Goal: Task Accomplishment & Management: Use online tool/utility

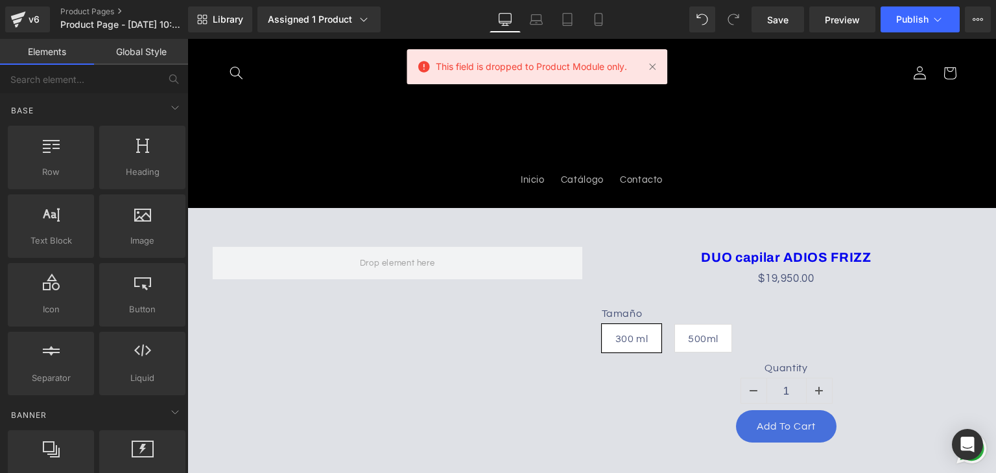
scroll to position [130, 0]
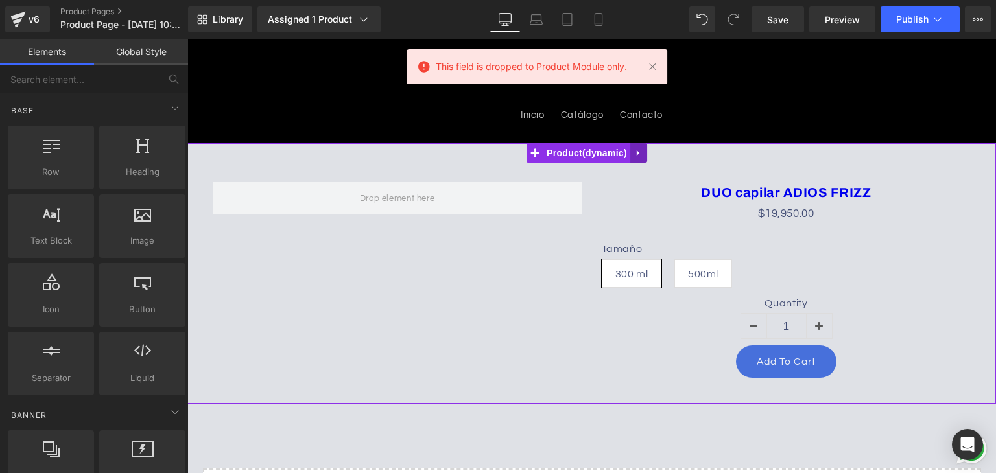
click at [637, 152] on icon at bounding box center [638, 153] width 3 height 6
click at [643, 157] on icon at bounding box center [646, 153] width 9 height 10
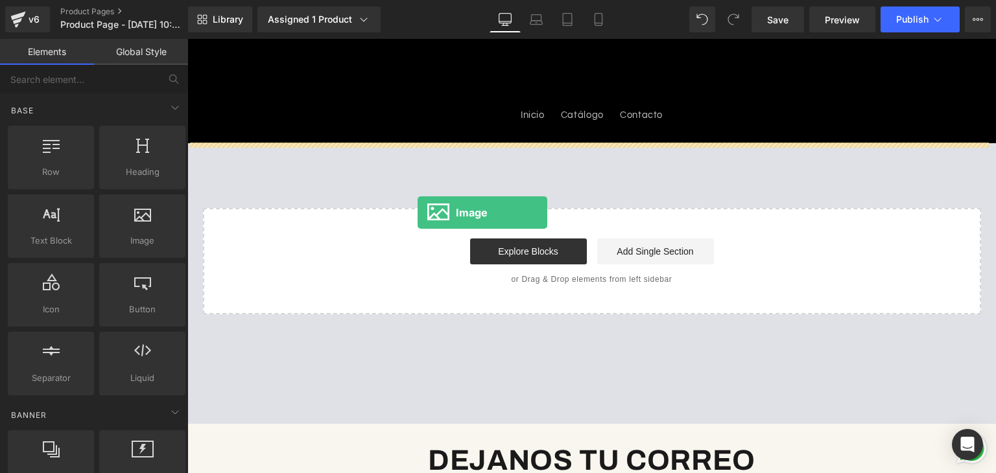
drag, startPoint x: 418, startPoint y: 213, endPoint x: 545, endPoint y: 200, distance: 127.7
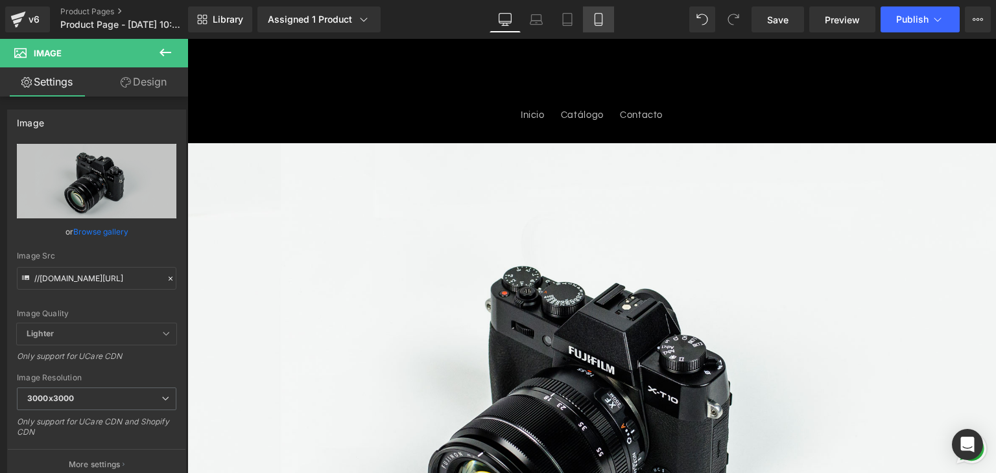
click at [589, 19] on link "Mobile" at bounding box center [598, 19] width 31 height 26
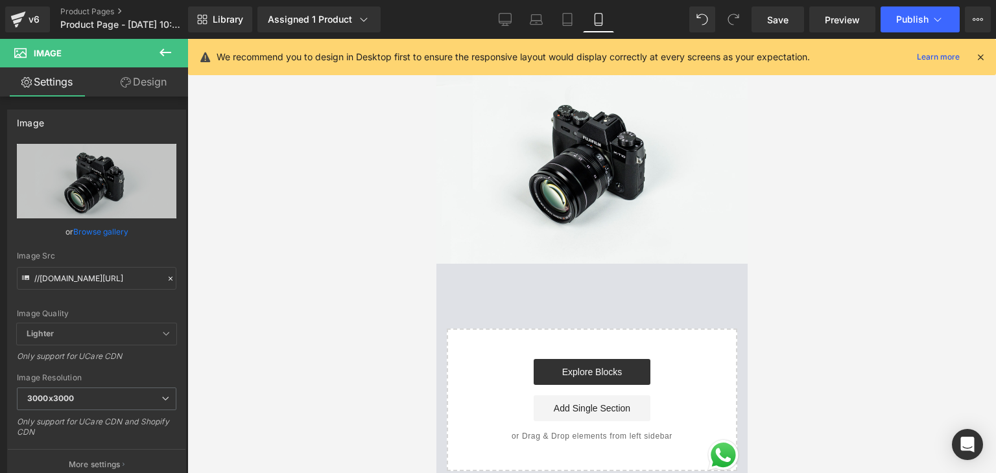
scroll to position [0, 0]
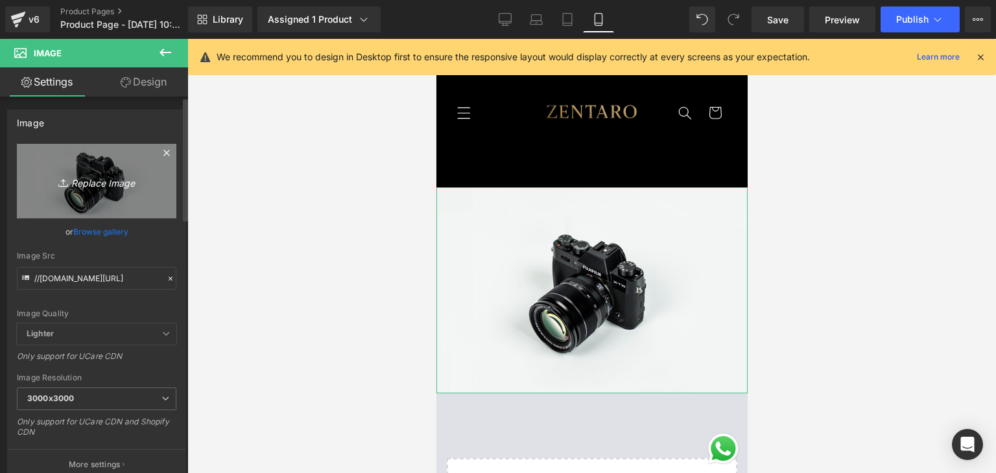
click at [117, 182] on icon "Replace Image" at bounding box center [97, 181] width 104 height 16
type input "C:\fakepath\Tratamiento Capilar_ Adiós al Frizz.png"
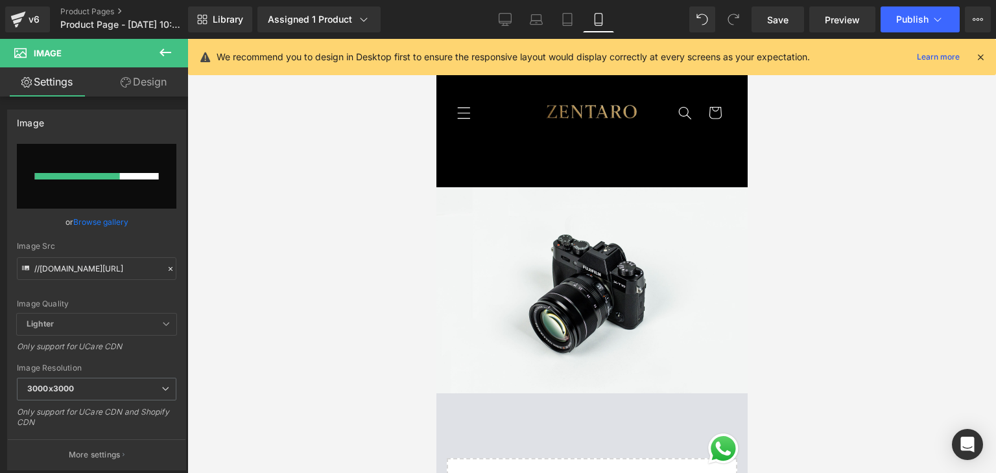
click at [980, 56] on icon at bounding box center [980, 57] width 12 height 12
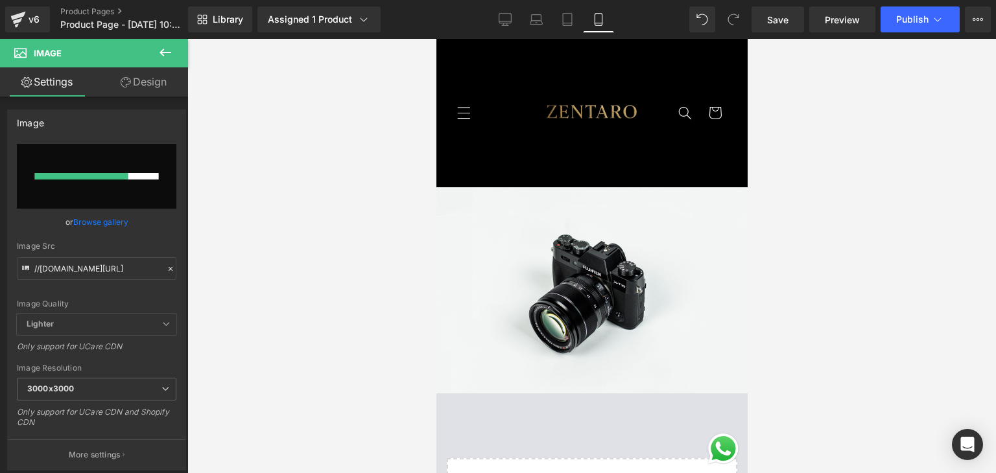
type input "https://ucarecdn.com/0cc12804-e23d-45fd-9997-ec42fbe8c629/-/format/auto/-/previ…"
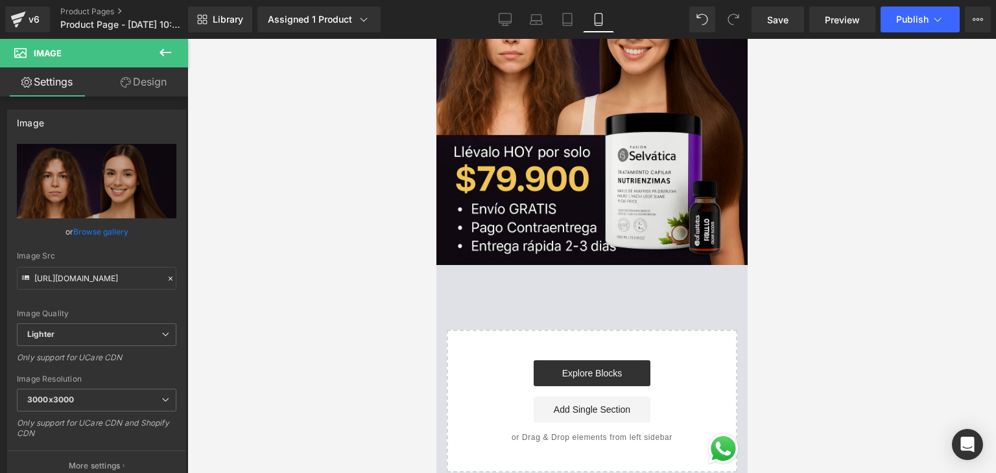
scroll to position [454, 0]
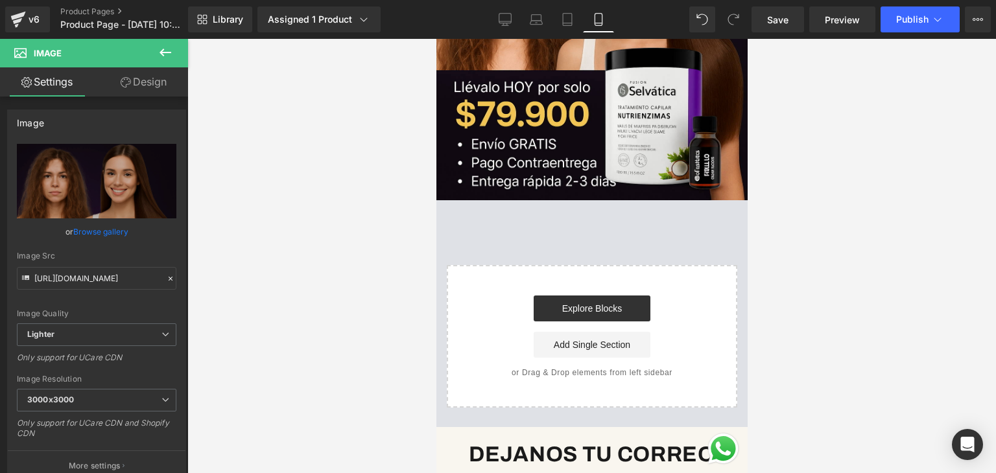
click at [163, 54] on icon at bounding box center [165, 53] width 12 height 8
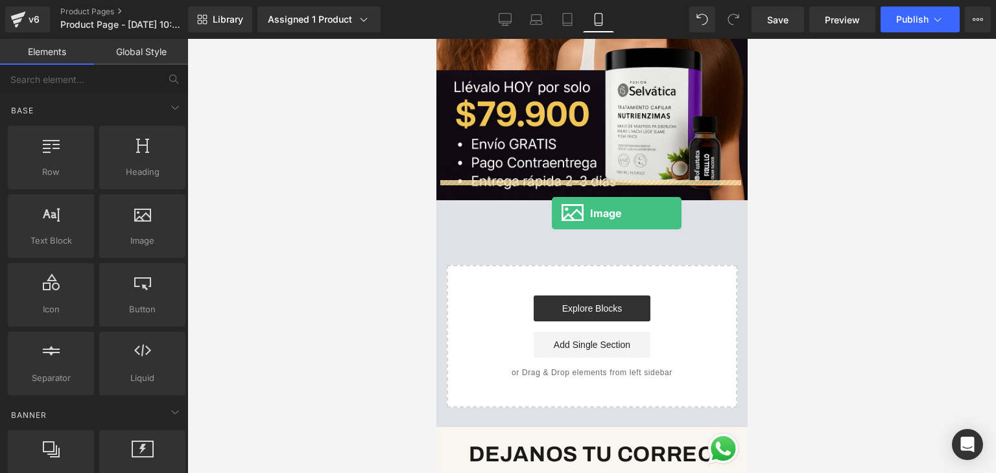
drag, startPoint x: 476, startPoint y: 211, endPoint x: 551, endPoint y: 213, distance: 75.2
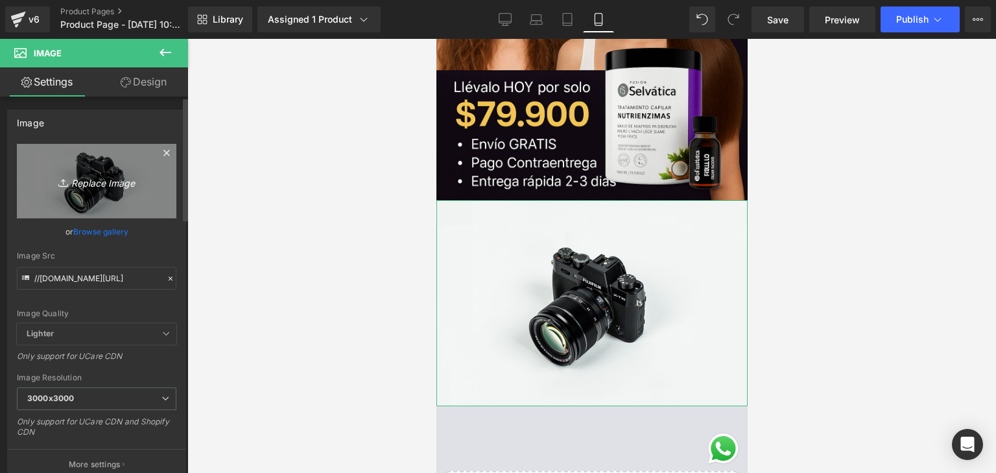
click at [106, 176] on icon "Replace Image" at bounding box center [97, 181] width 104 height 16
type input "C:\fakepath\Elige tu plan y di adiós al frizz.png"
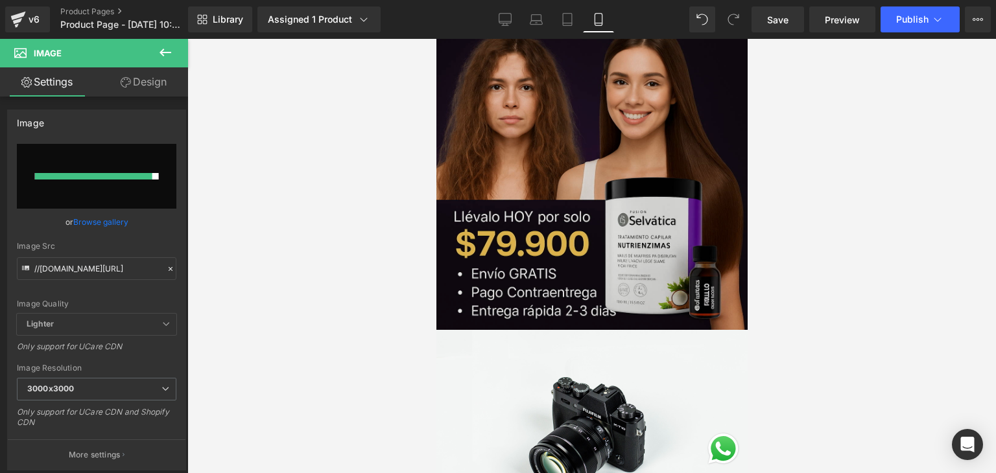
scroll to position [259, 0]
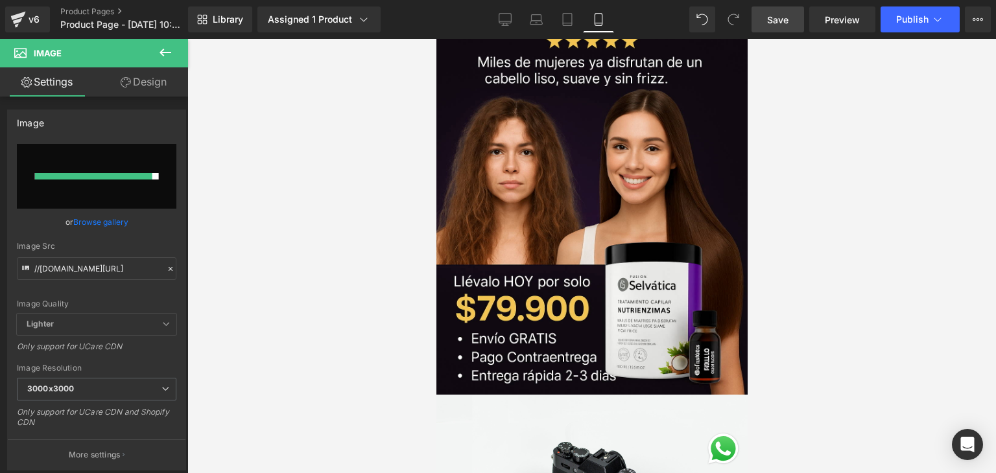
click at [790, 24] on link "Save" at bounding box center [777, 19] width 53 height 26
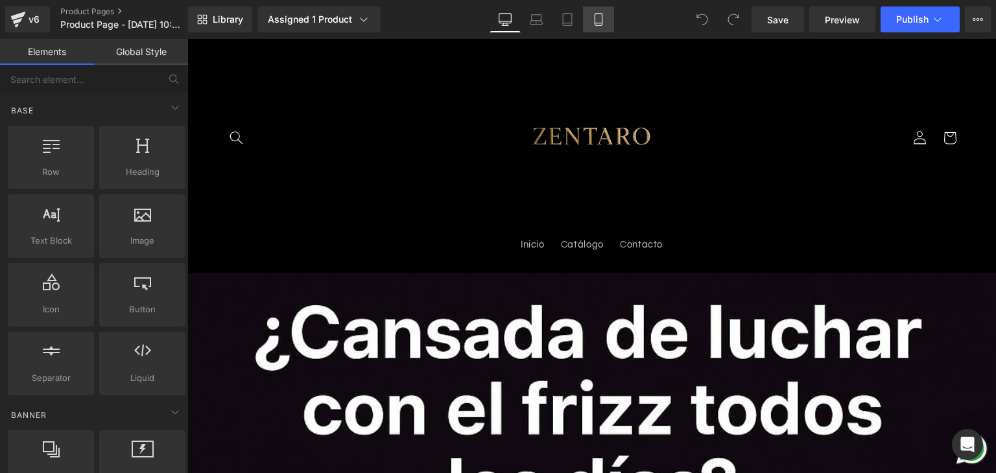
click at [583, 25] on link "Mobile" at bounding box center [598, 19] width 31 height 26
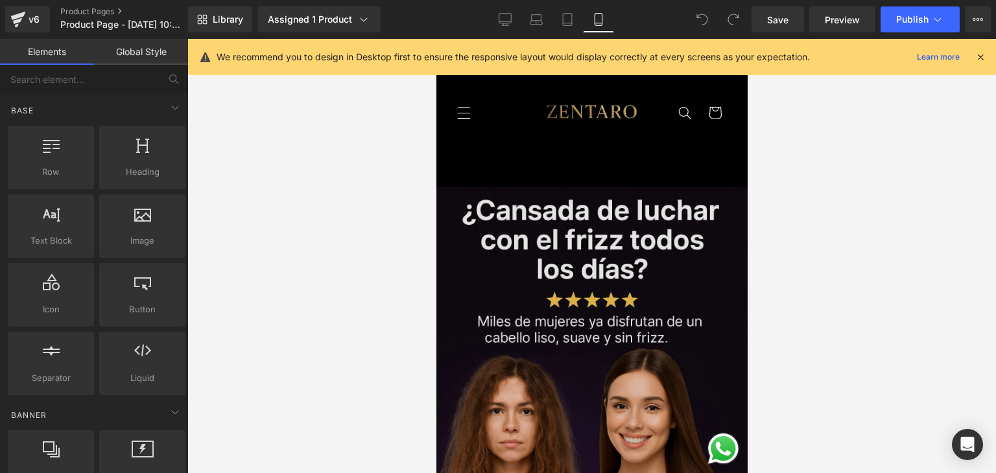
scroll to position [454, 0]
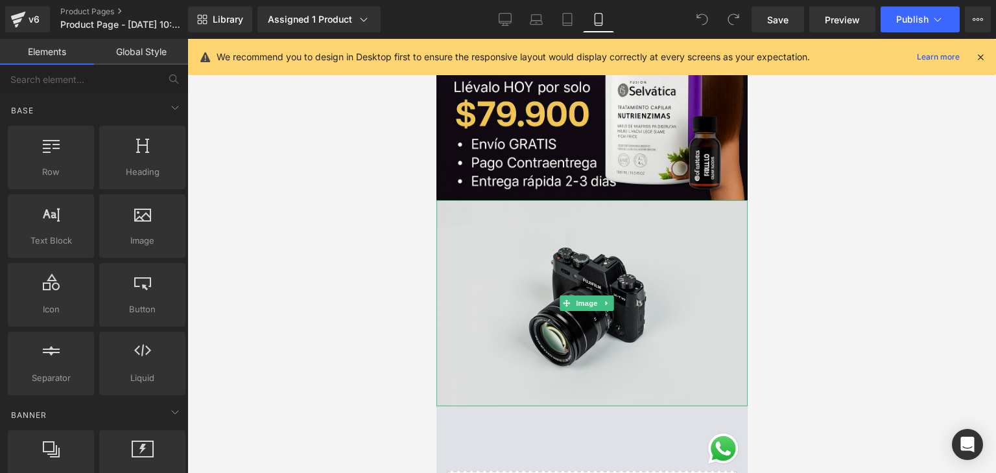
click at [483, 298] on img at bounding box center [591, 303] width 311 height 206
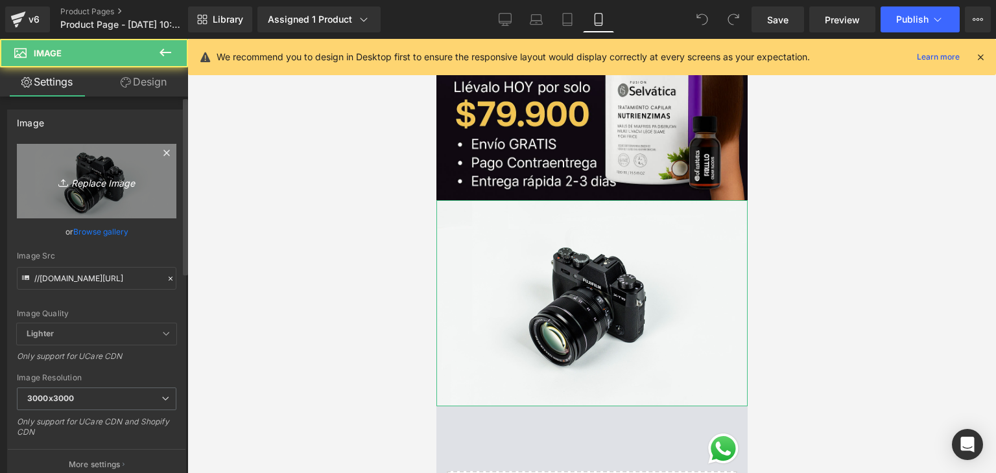
click at [115, 186] on icon "Replace Image" at bounding box center [97, 181] width 104 height 16
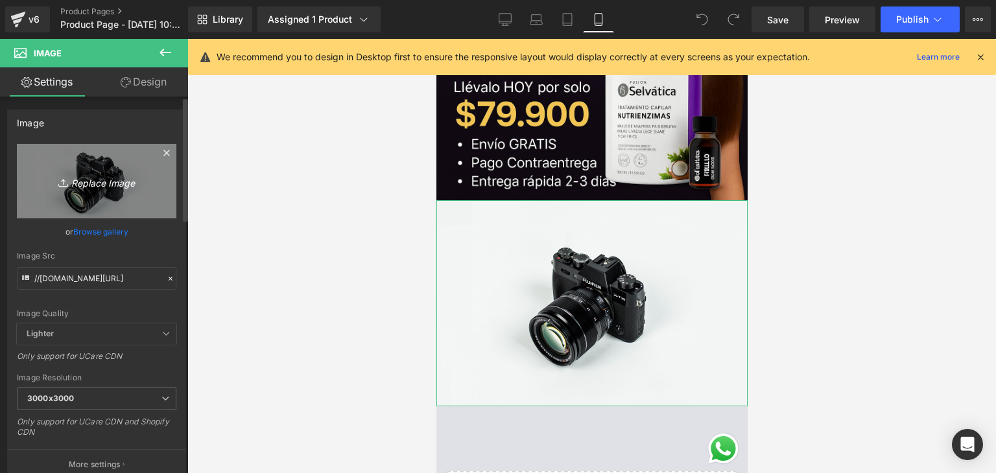
type input "C:\fakepath\Elige tu plan y di adiós al frizz.png"
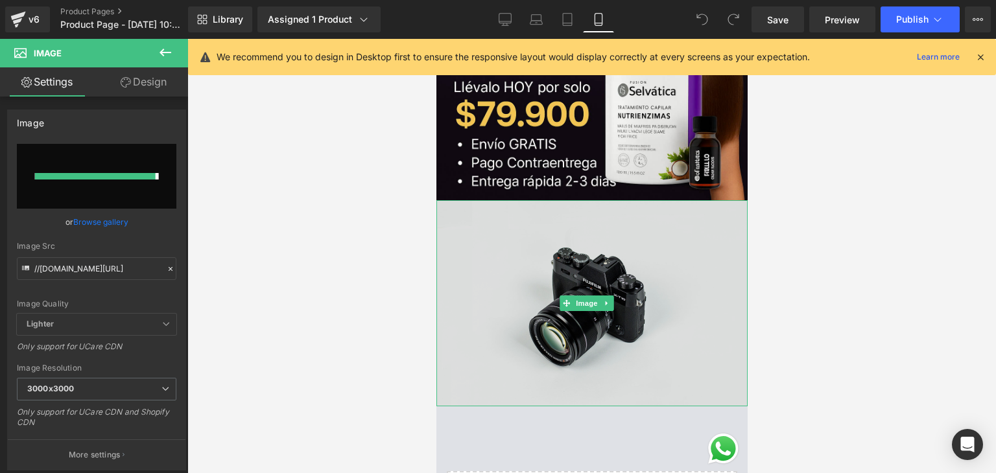
type input "https://ucarecdn.com/7562abb0-67a0-4741-9def-b965cf766726/-/format/auto/-/previ…"
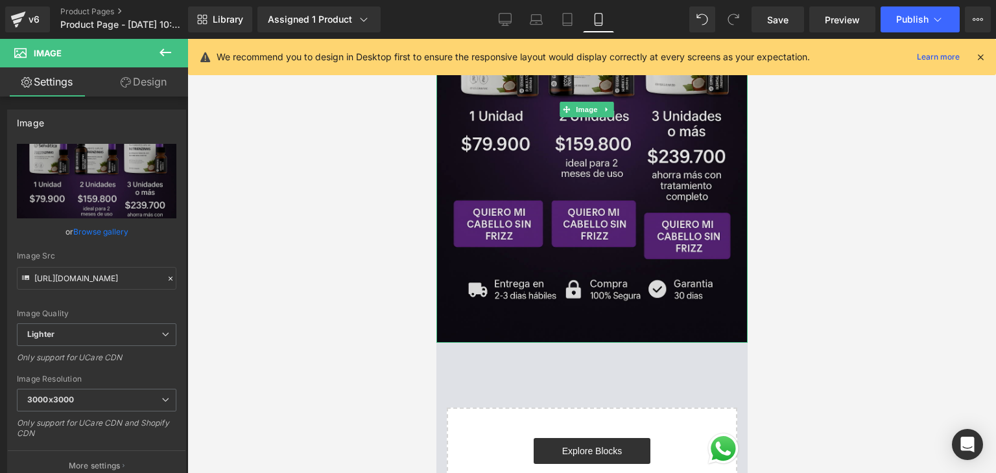
scroll to position [843, 0]
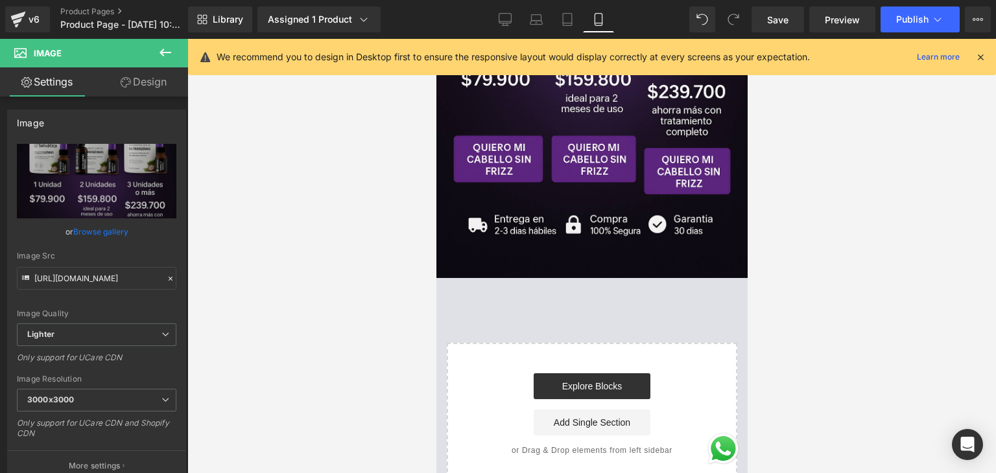
click at [160, 60] on button at bounding box center [165, 53] width 45 height 29
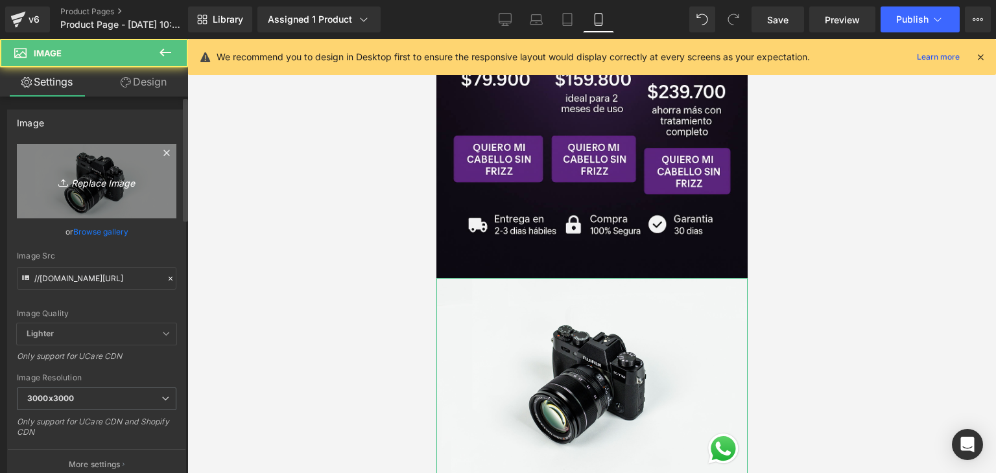
click at [106, 185] on icon "Replace Image" at bounding box center [97, 181] width 104 height 16
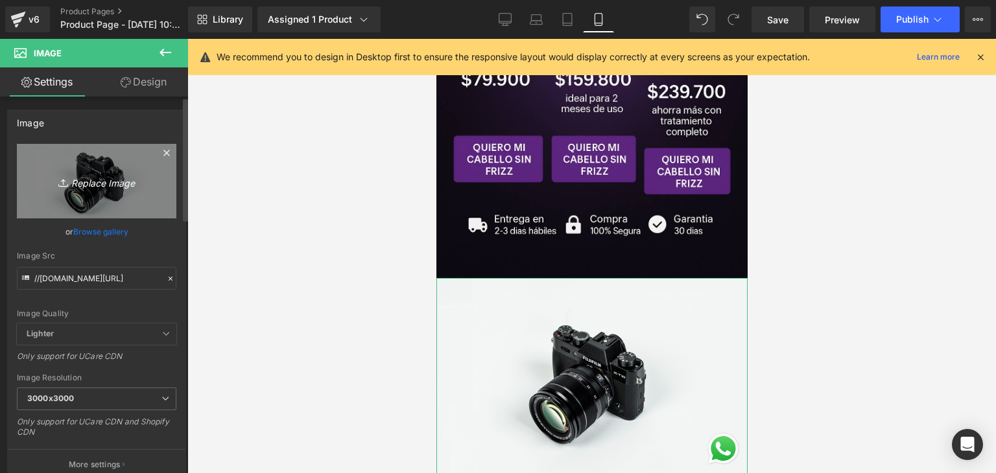
type input "C:\fakepath\Testimonios [PERSON_NAME] suave y sin frizz.png"
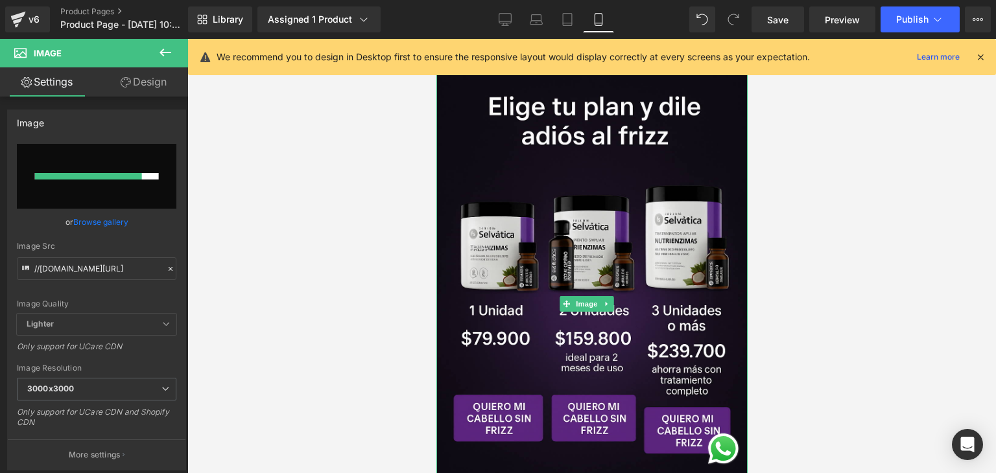
scroll to position [519, 0]
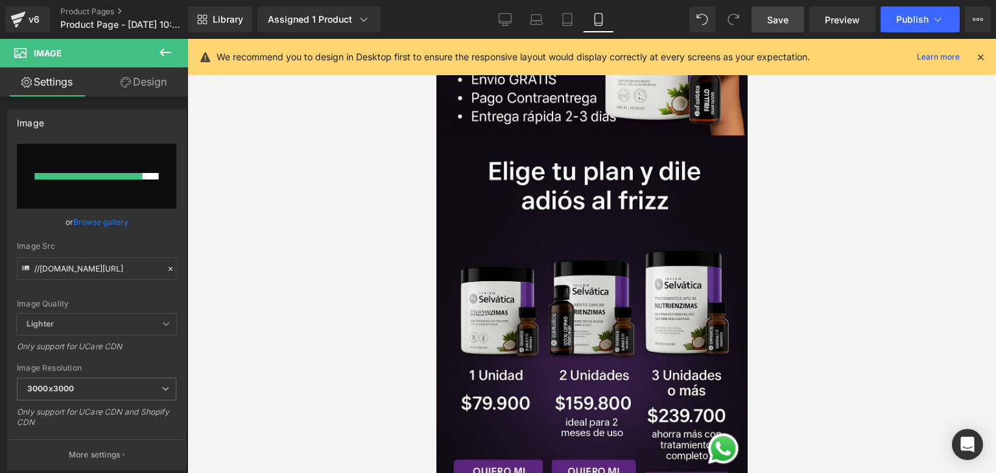
click at [785, 22] on span "Save" at bounding box center [777, 20] width 21 height 14
click at [780, 24] on span "Save" at bounding box center [777, 20] width 21 height 14
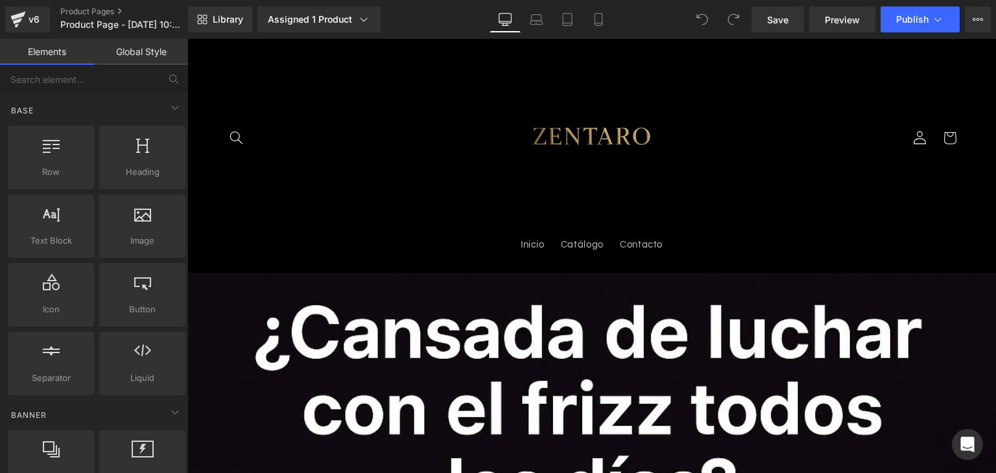
scroll to position [65, 0]
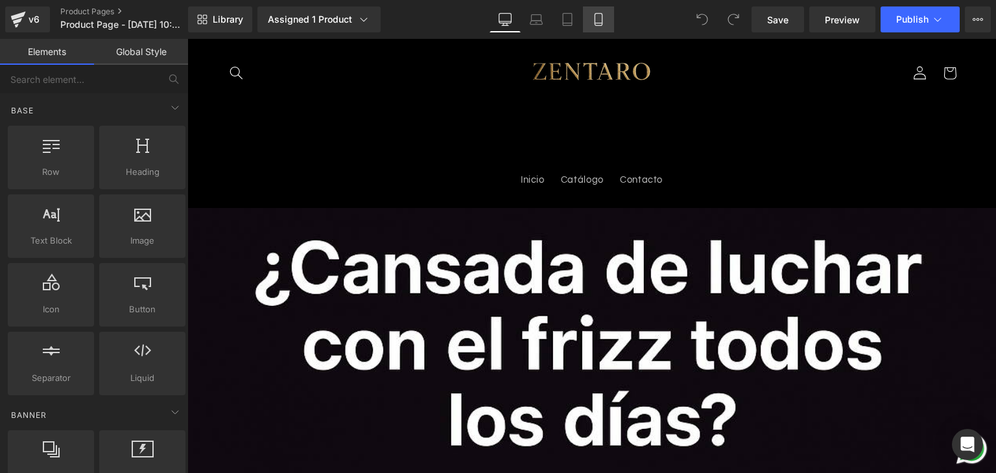
click at [601, 19] on icon at bounding box center [598, 19] width 13 height 13
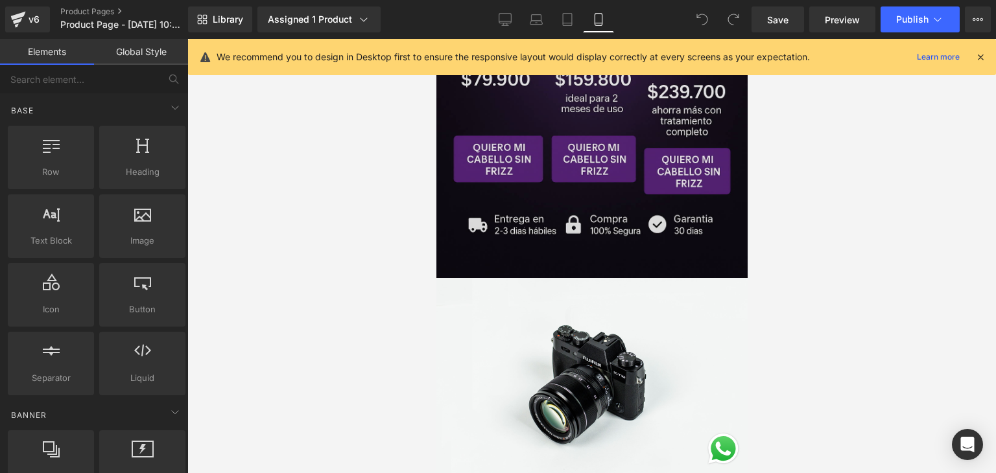
scroll to position [972, 0]
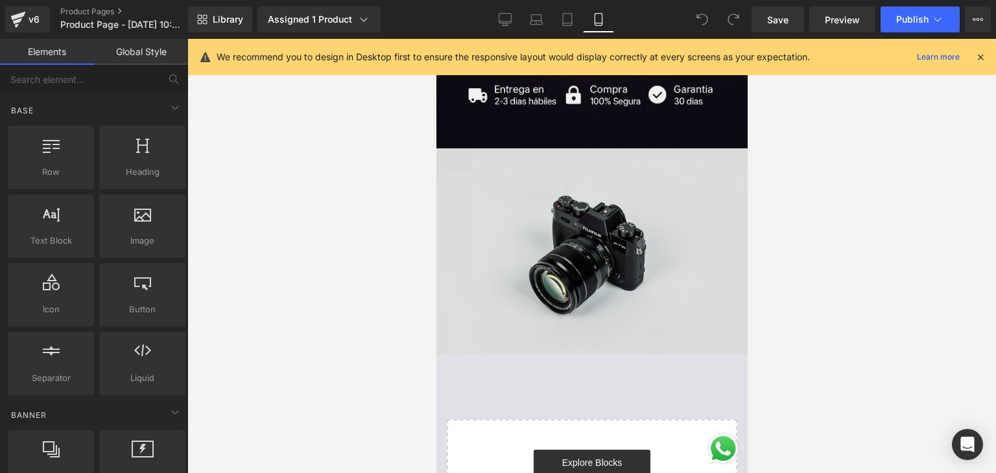
click at [486, 231] on img at bounding box center [591, 251] width 311 height 206
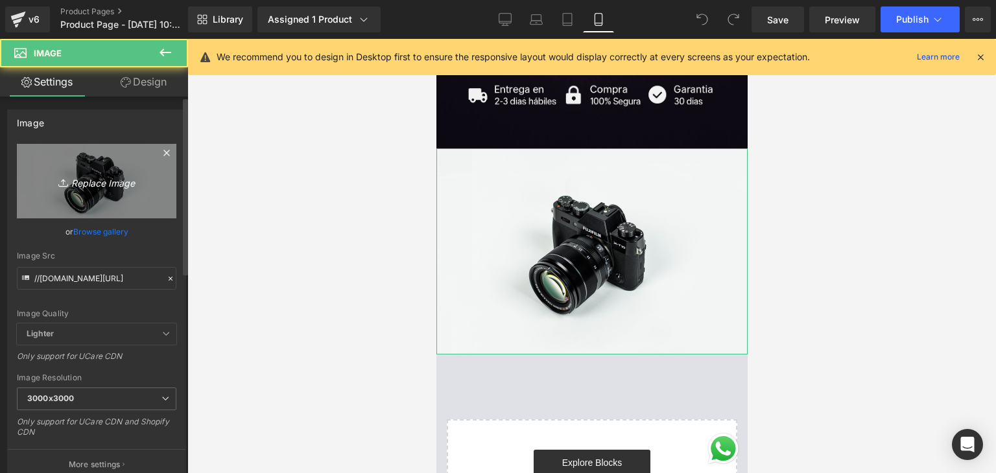
click at [114, 178] on icon "Replace Image" at bounding box center [97, 181] width 104 height 16
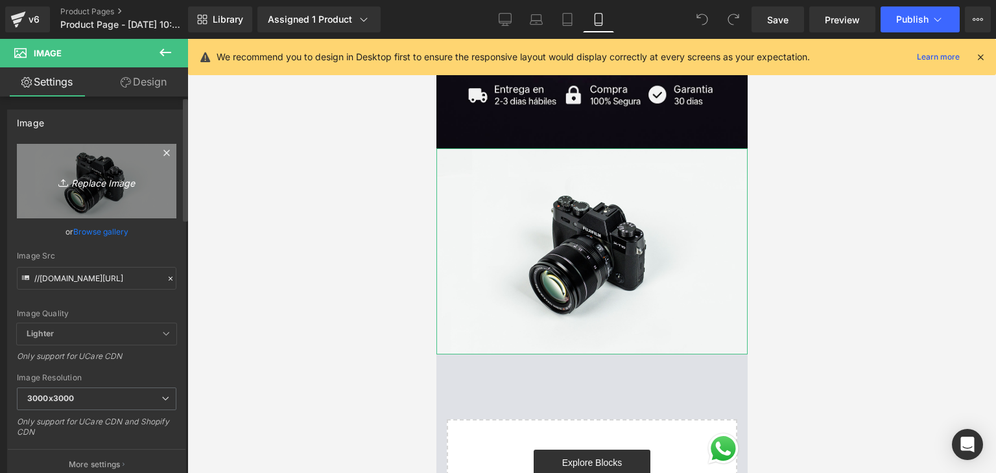
type input "C:\fakepath\Testimonios [PERSON_NAME] suave y sin frizz.png"
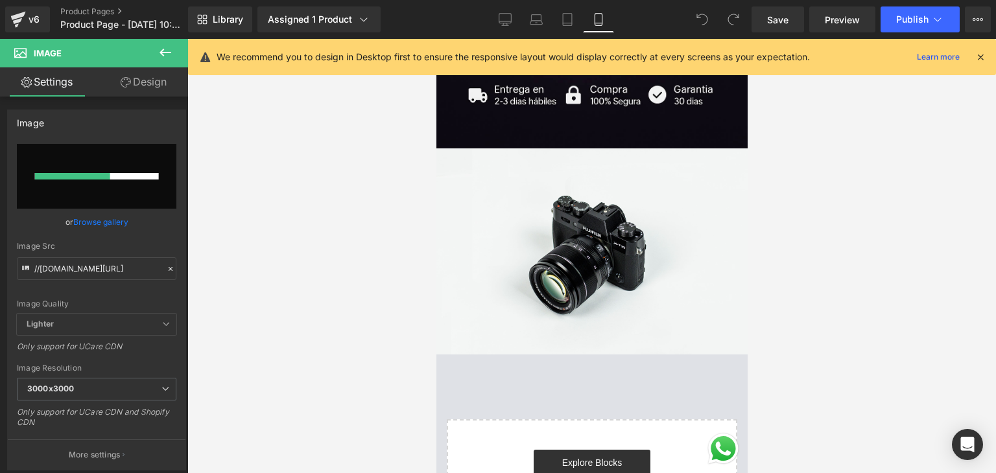
click at [977, 54] on icon at bounding box center [980, 57] width 12 height 12
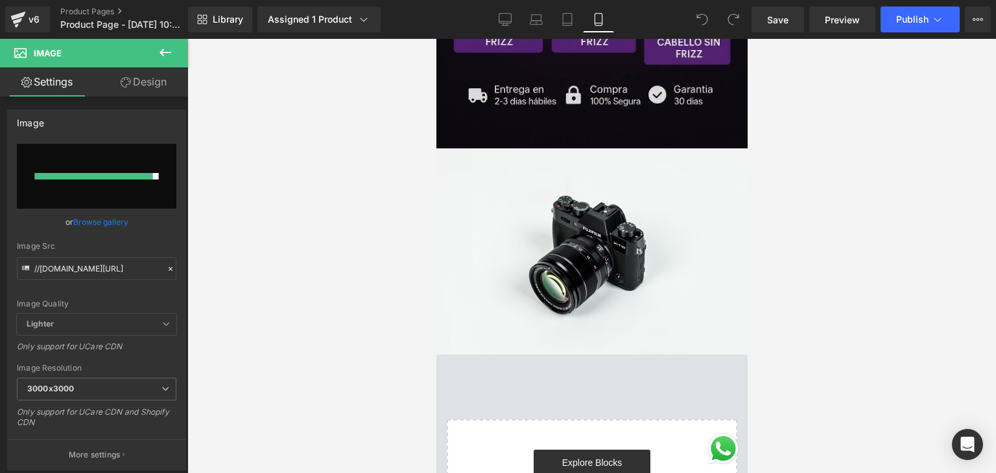
type input "[URL][DOMAIN_NAME]"
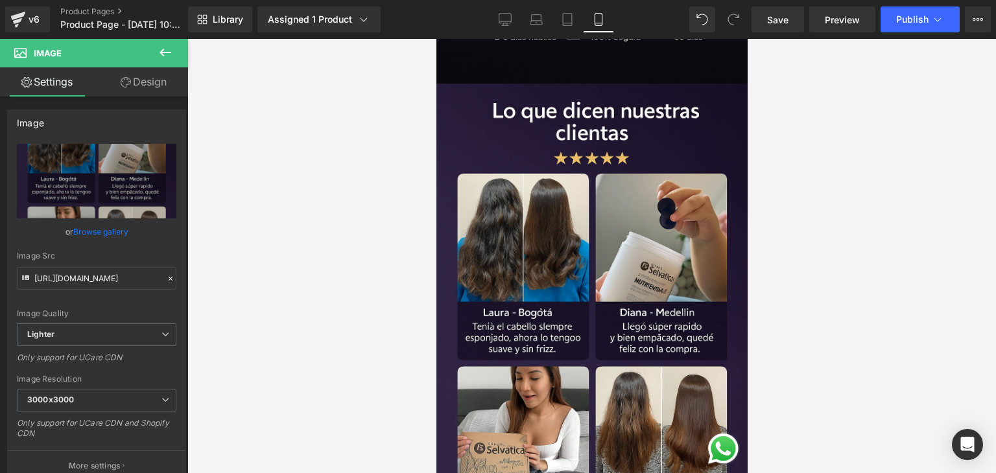
scroll to position [1361, 0]
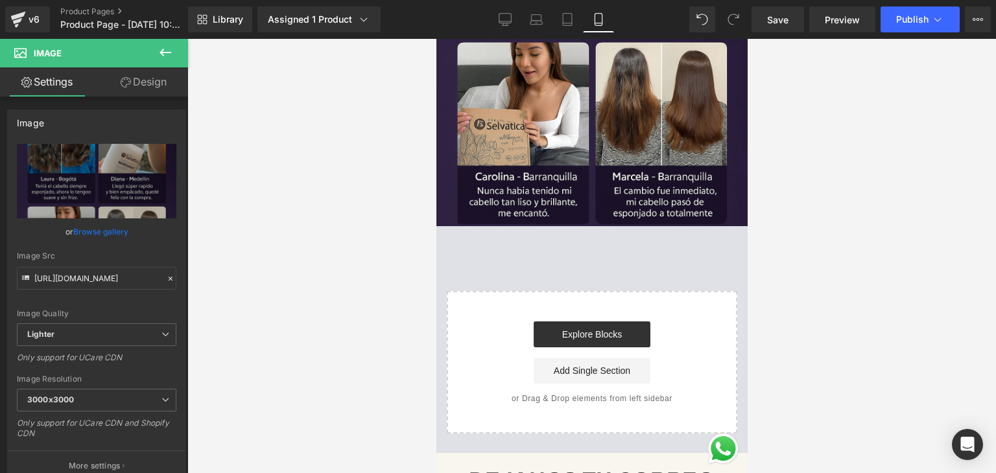
click at [159, 51] on icon at bounding box center [166, 53] width 16 height 16
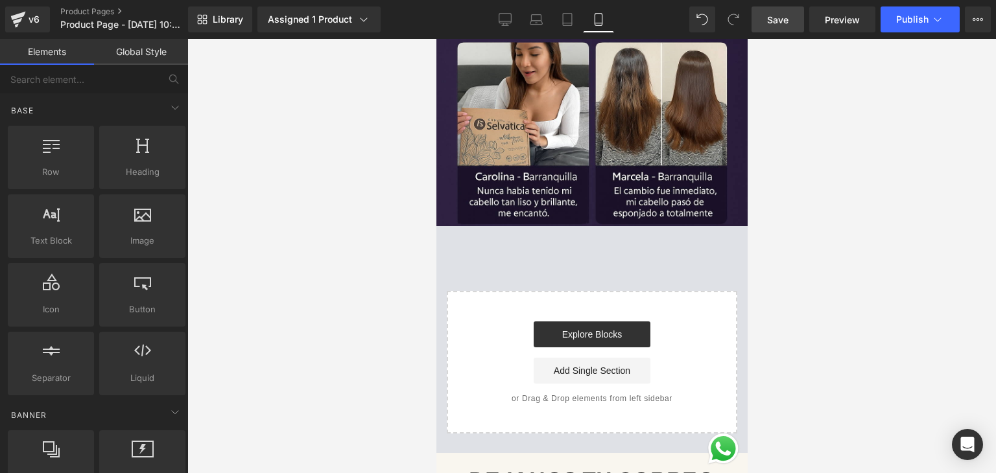
click at [788, 29] on link "Save" at bounding box center [777, 19] width 53 height 26
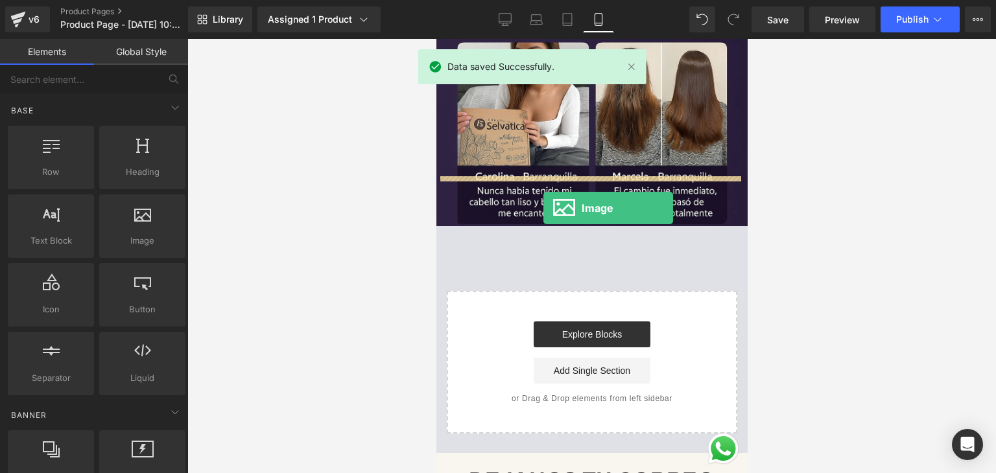
drag, startPoint x: 630, startPoint y: 257, endPoint x: 545, endPoint y: 208, distance: 97.9
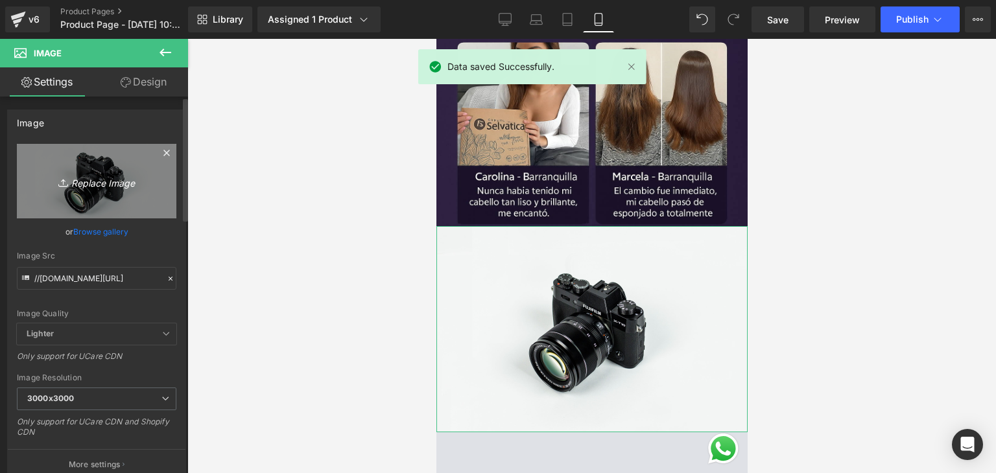
click at [109, 181] on icon "Replace Image" at bounding box center [97, 181] width 104 height 16
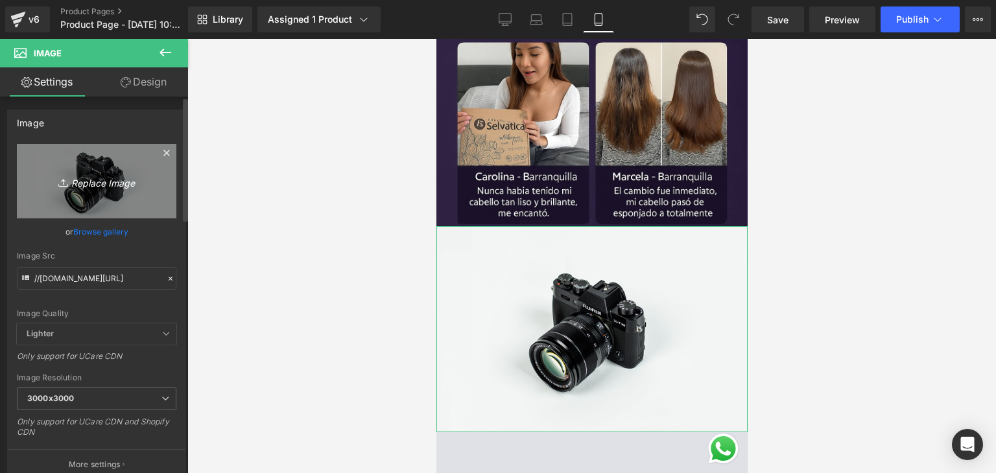
type input "C:\fakepath\Solución para el frizz y salud capilar.png"
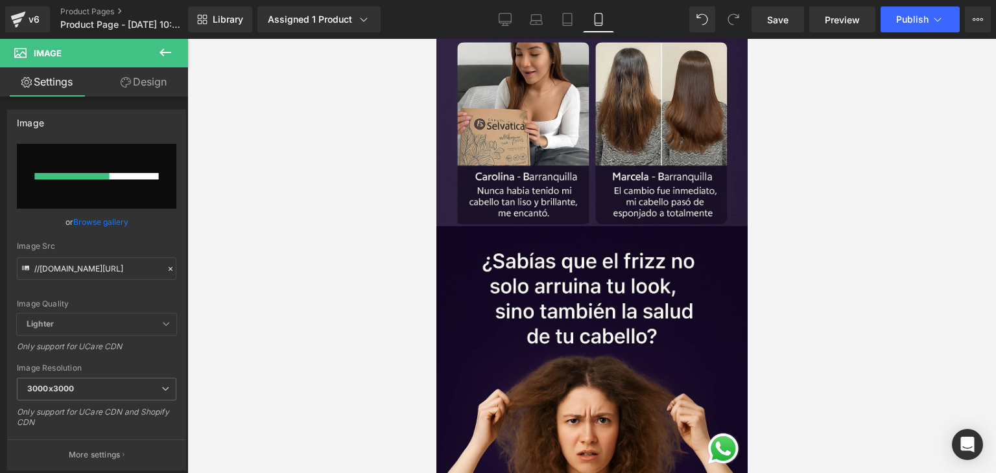
type input "[URL][DOMAIN_NAME]"
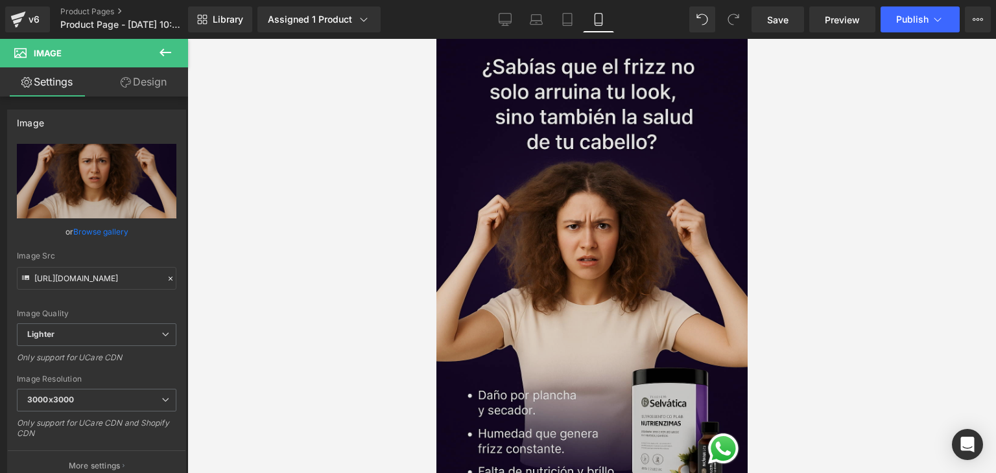
scroll to position [1880, 0]
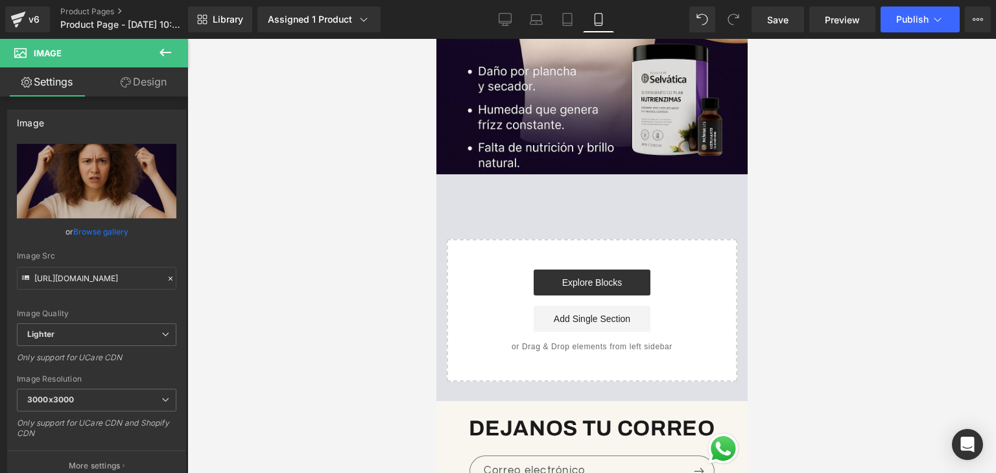
click at [161, 54] on icon at bounding box center [165, 53] width 12 height 8
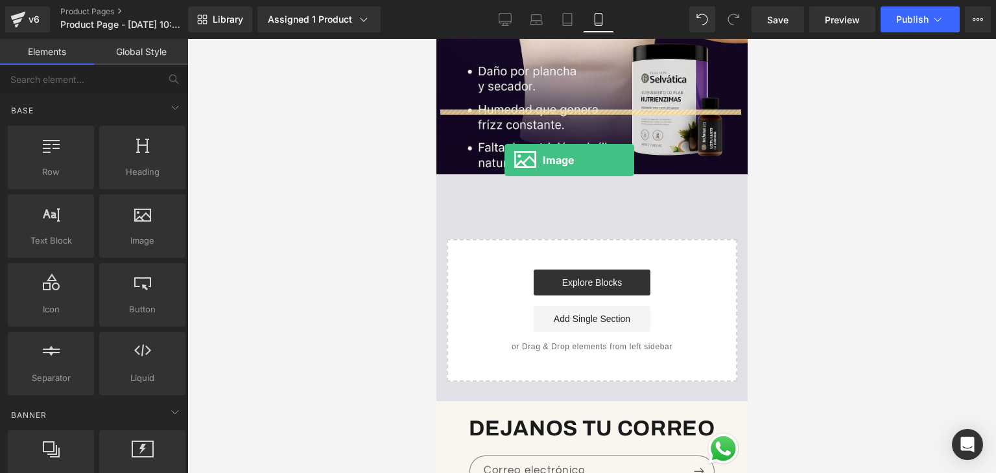
drag, startPoint x: 611, startPoint y: 247, endPoint x: 506, endPoint y: 129, distance: 157.5
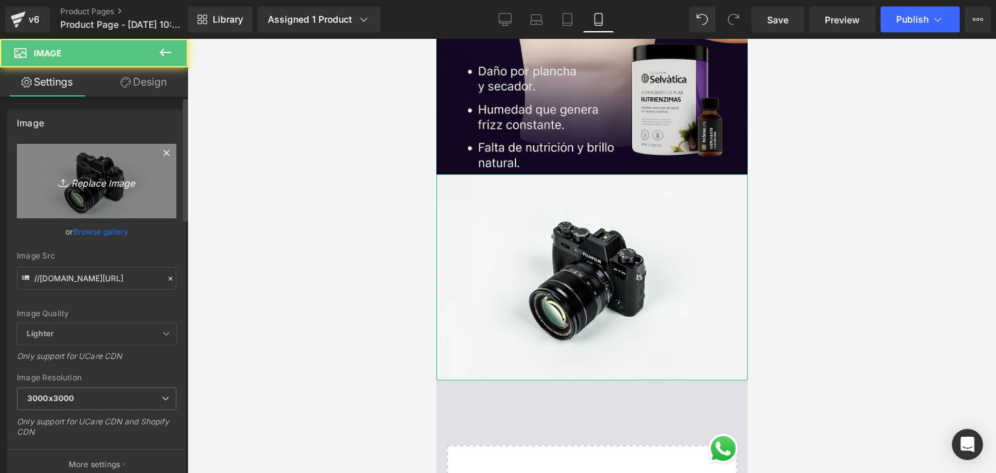
click at [112, 185] on icon "Replace Image" at bounding box center [97, 181] width 104 height 16
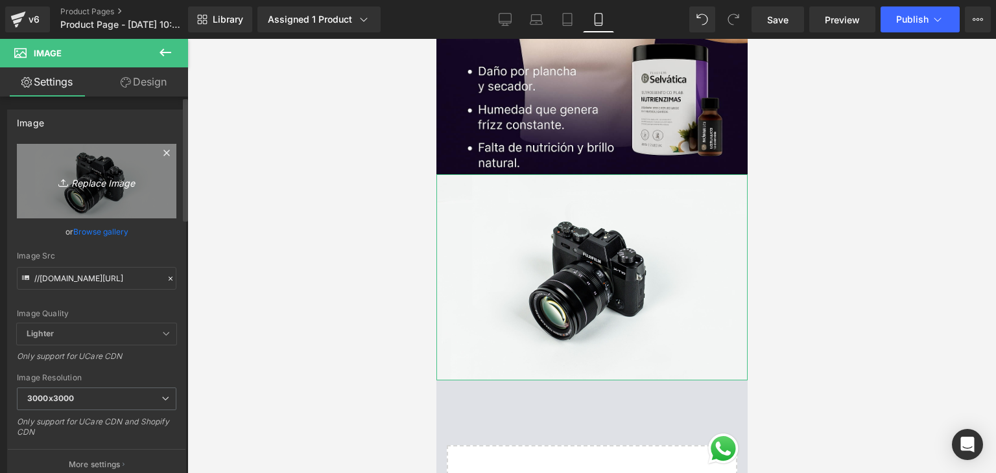
type input "C:\fakepath\Tratamiento Capilar Natural Nutriensimas.png"
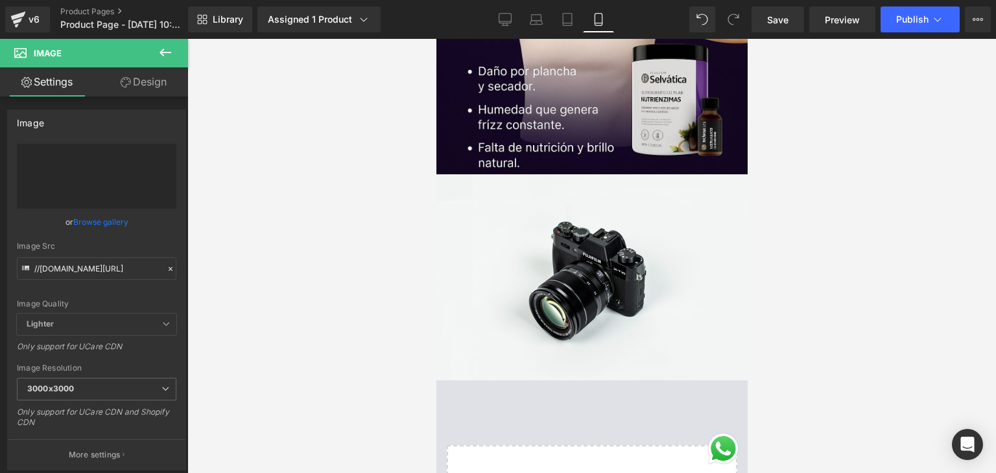
type input "[URL][DOMAIN_NAME]"
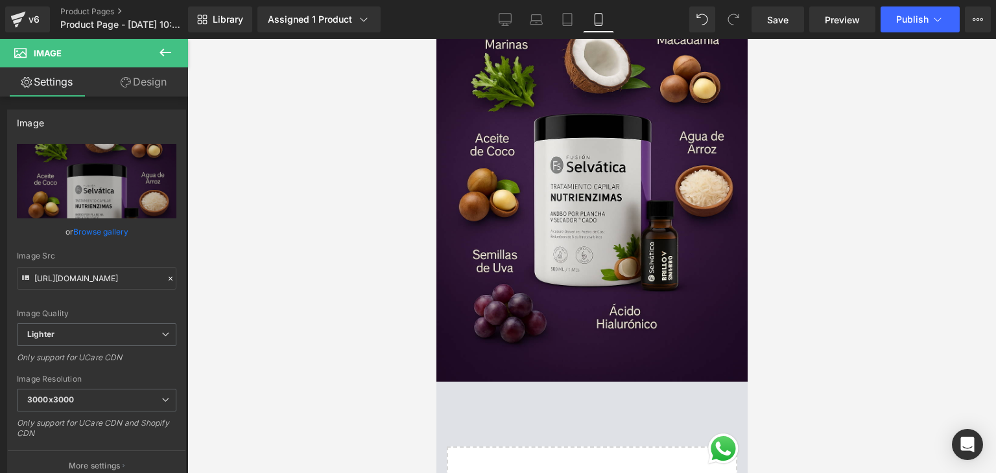
scroll to position [2269, 0]
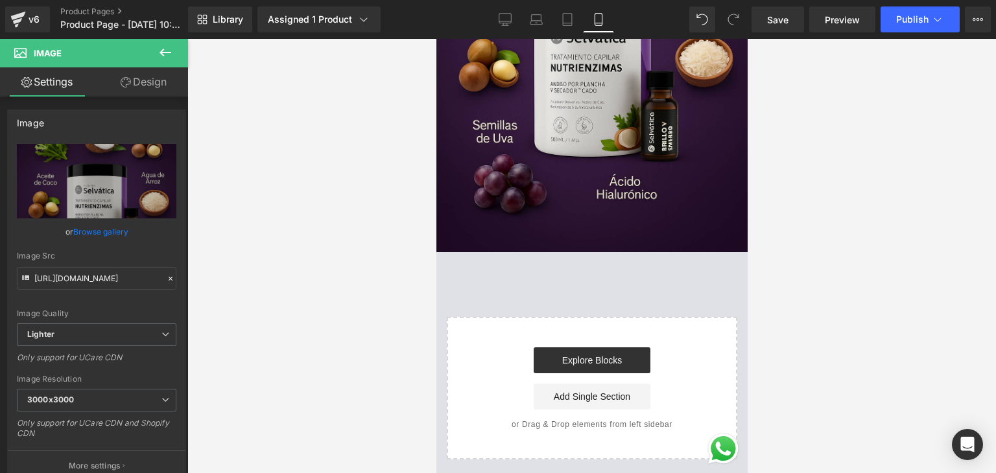
click at [167, 56] on icon at bounding box center [166, 53] width 16 height 16
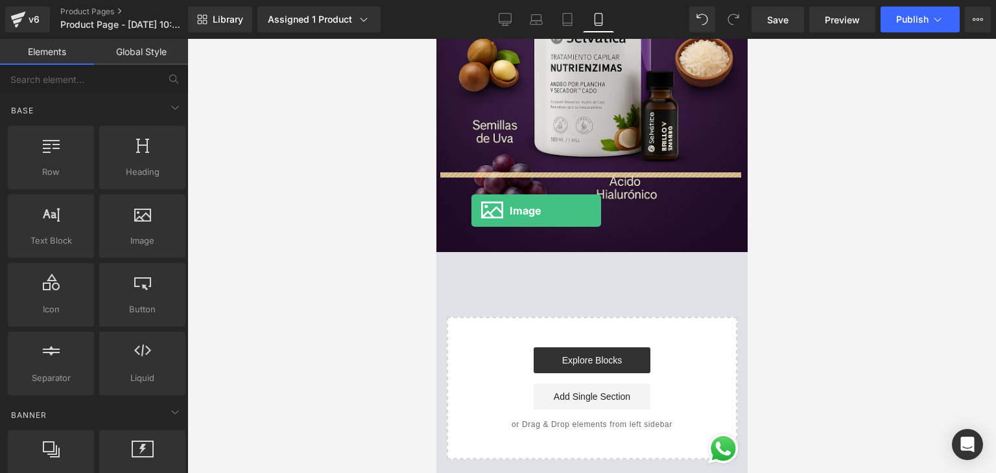
drag, startPoint x: 585, startPoint y: 255, endPoint x: 476, endPoint y: 208, distance: 119.3
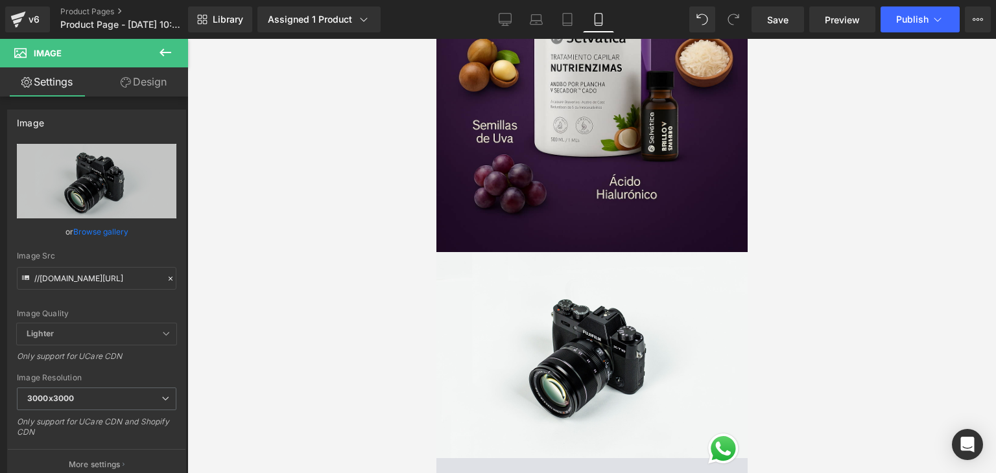
scroll to position [2204, 0]
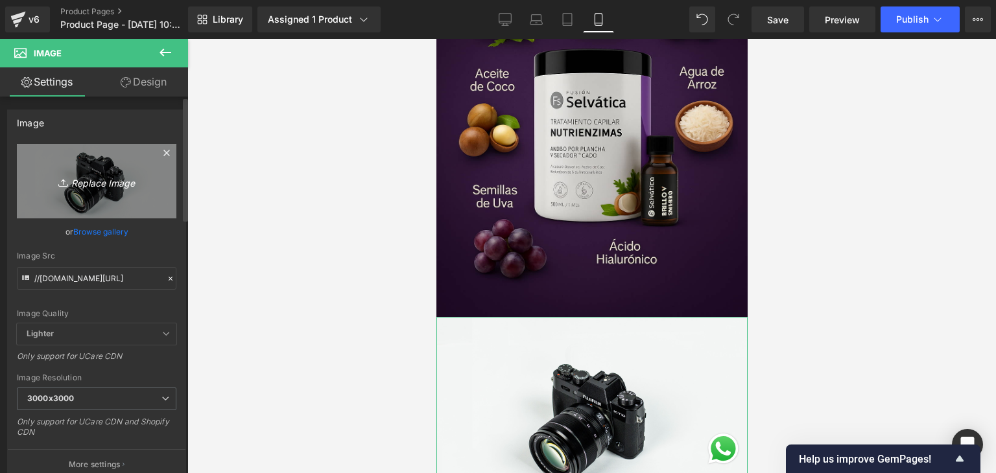
click at [102, 182] on icon "Replace Image" at bounding box center [97, 181] width 104 height 16
type input "C:\fakepath\4 Beneficios de ADIÓS FRIZZ.png"
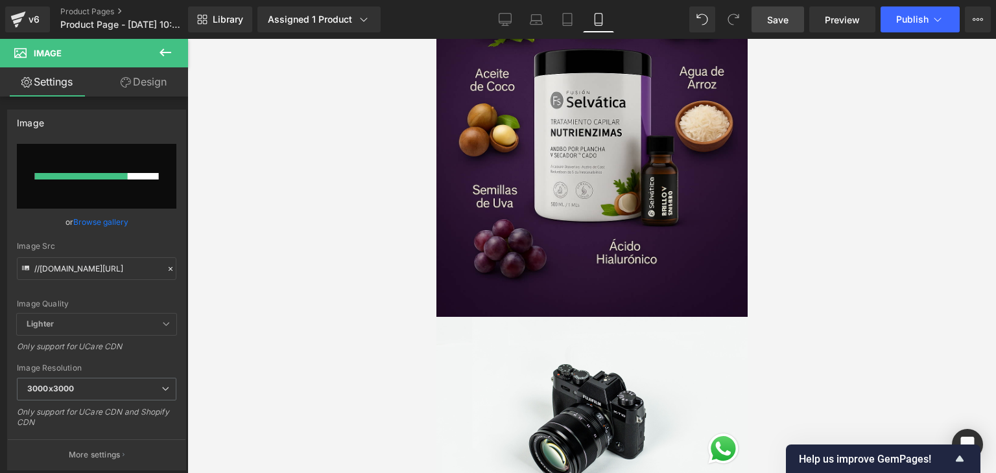
click at [785, 15] on span "Save" at bounding box center [777, 20] width 21 height 14
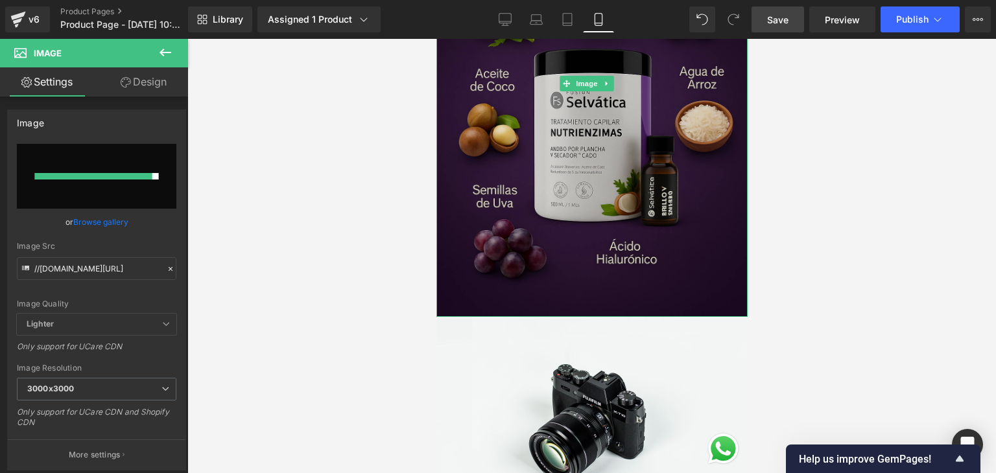
scroll to position [1945, 0]
